Goal: Transaction & Acquisition: Book appointment/travel/reservation

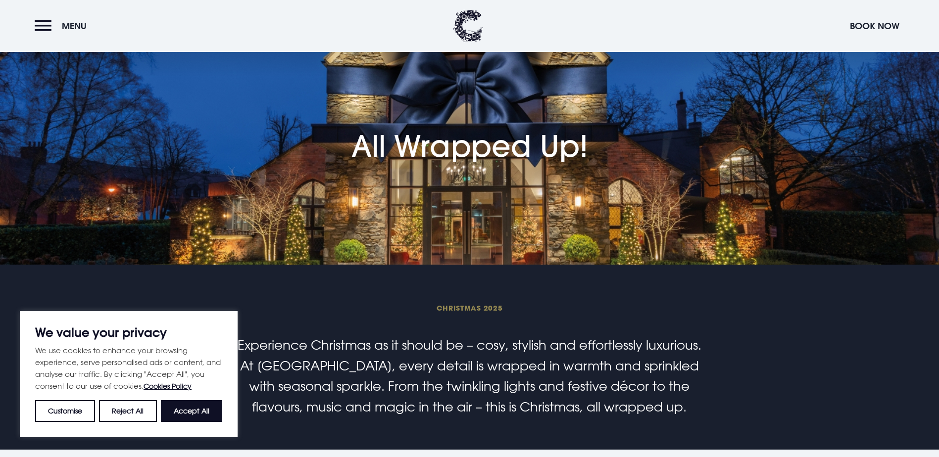
scroll to position [49, 0]
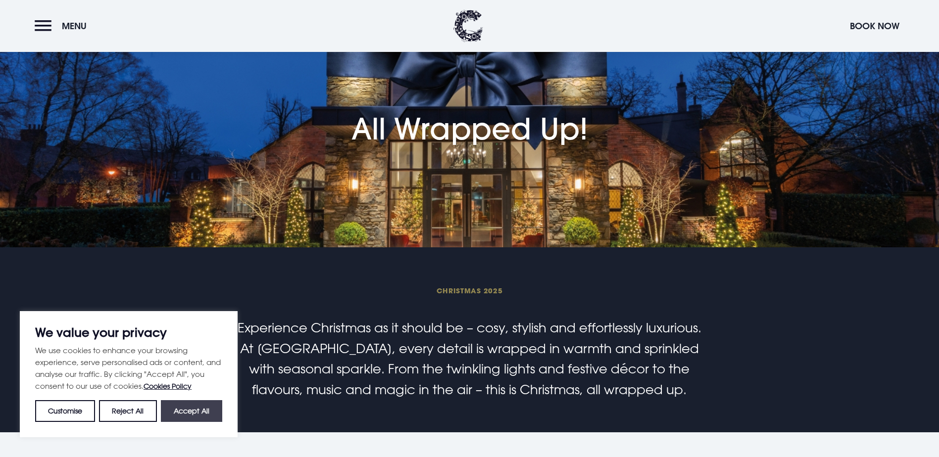
click at [214, 406] on button "Accept All" at bounding box center [191, 411] width 61 height 22
checkbox input "true"
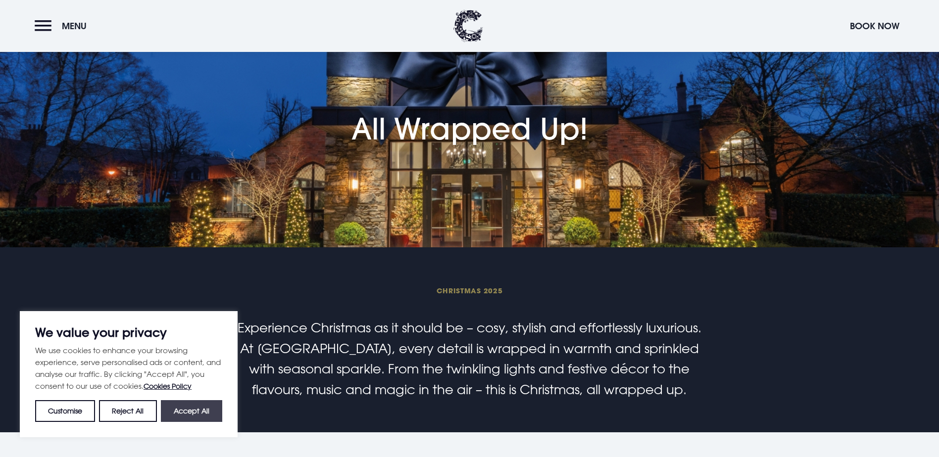
checkbox input "true"
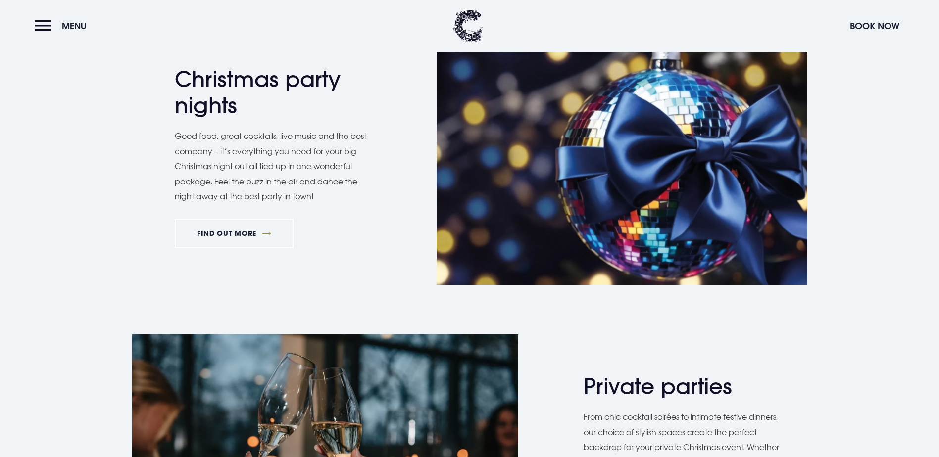
scroll to position [643, 0]
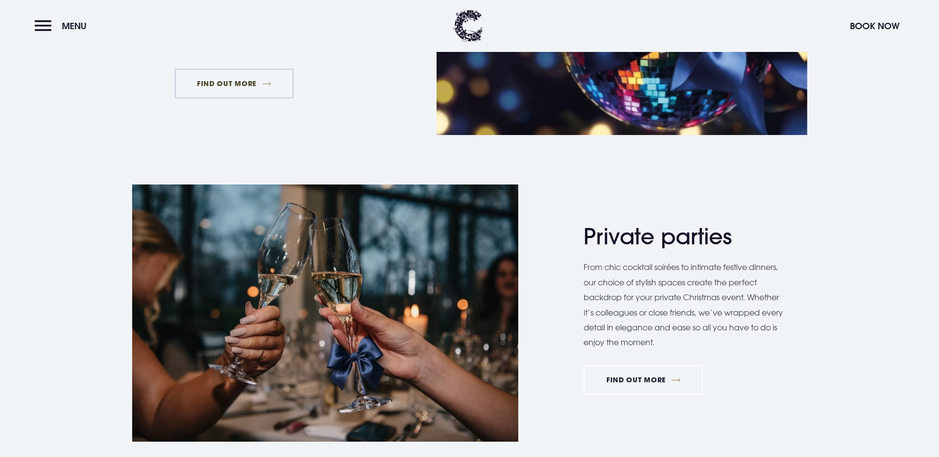
click at [245, 98] on link "FIND OUT MORE" at bounding box center [234, 84] width 119 height 30
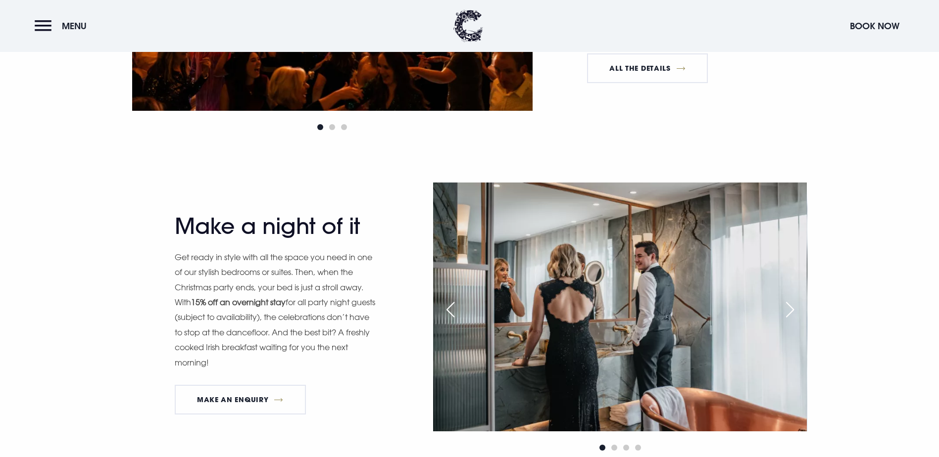
scroll to position [940, 0]
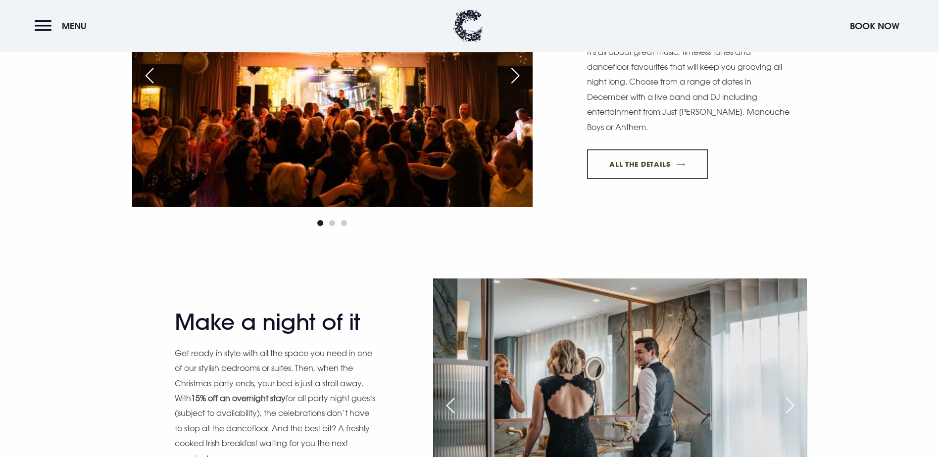
drag, startPoint x: 652, startPoint y: 259, endPoint x: 524, endPoint y: 262, distance: 128.7
click at [652, 179] on link "All The Details" at bounding box center [647, 164] width 121 height 30
